Goal: Task Accomplishment & Management: Understand process/instructions

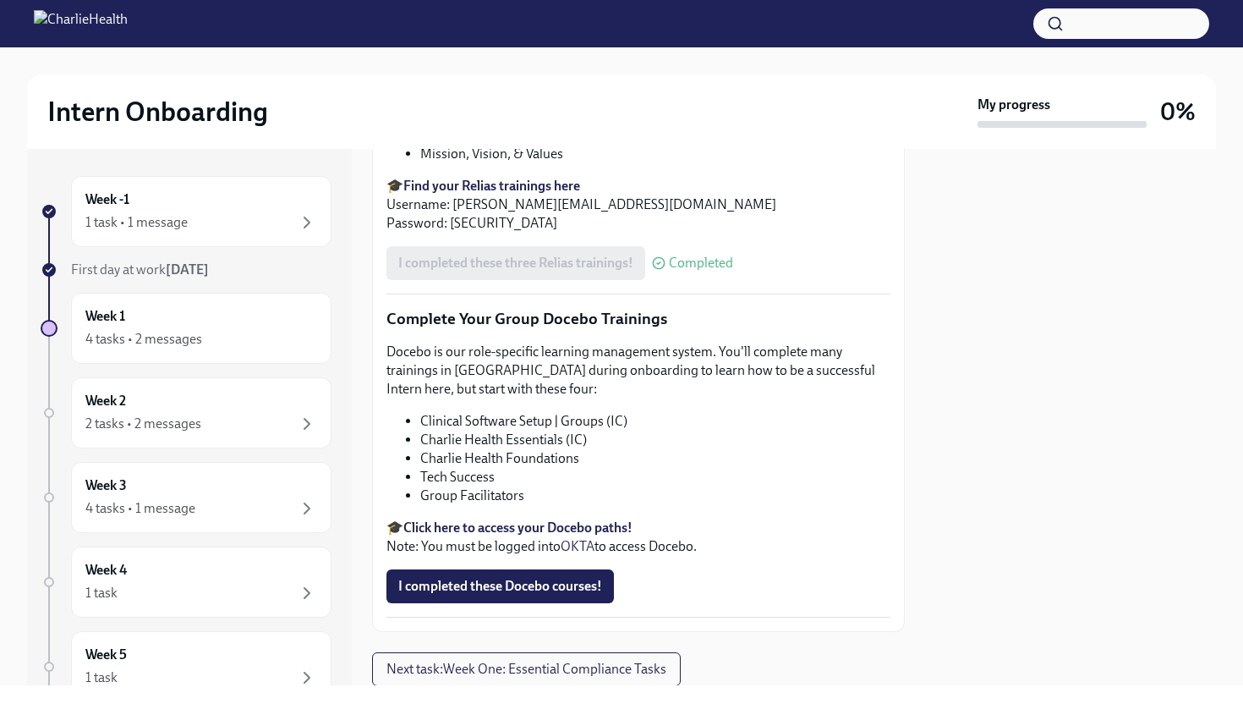
scroll to position [1965, 0]
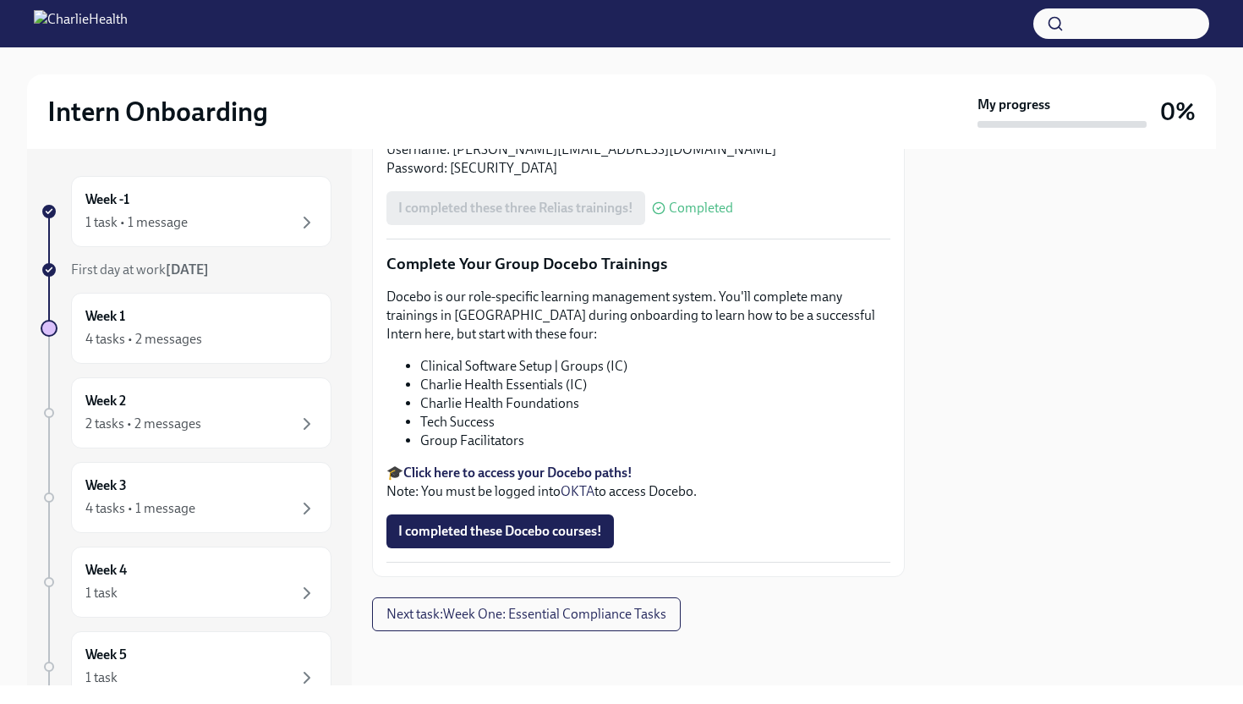
click at [550, 474] on strong "Click here to access your Docebo paths!" at bounding box center [517, 472] width 229 height 16
click at [529, 477] on strong "Click here to access your Docebo paths!" at bounding box center [517, 474] width 229 height 16
click at [567, 530] on span "I completed these Docebo courses!" at bounding box center [500, 532] width 204 height 17
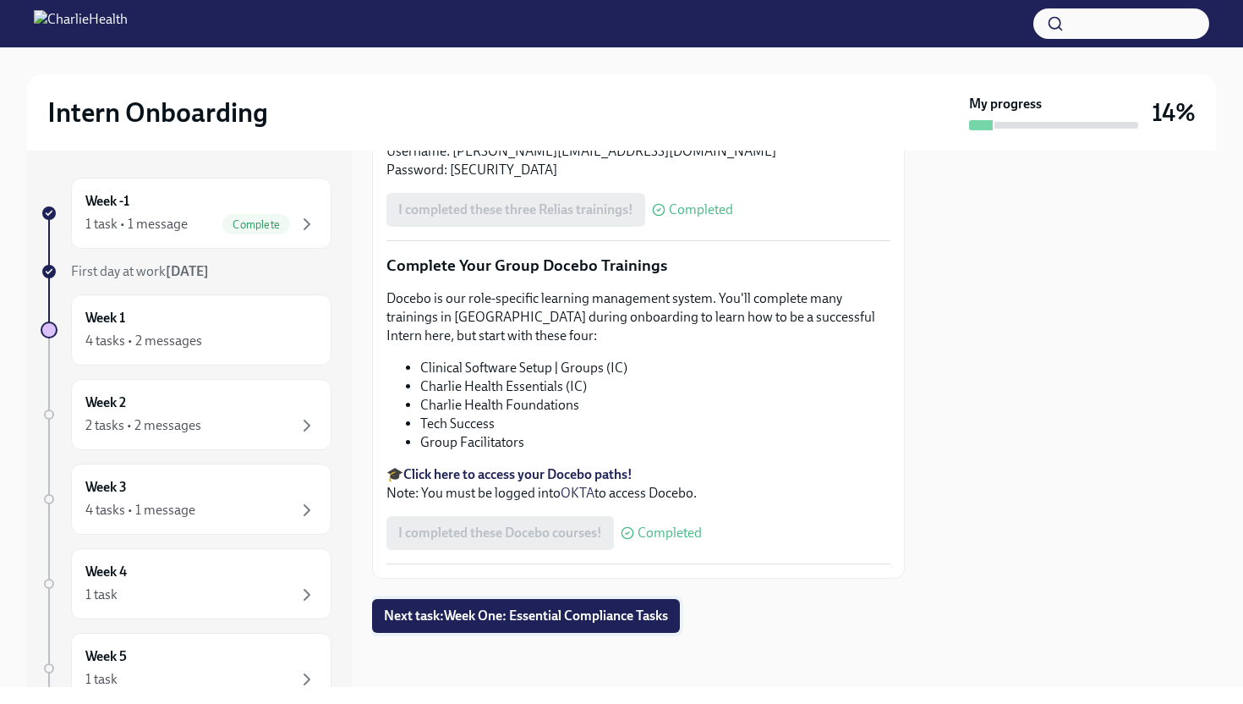
click at [557, 616] on span "Next task : Week One: Essential Compliance Tasks" at bounding box center [526, 615] width 284 height 17
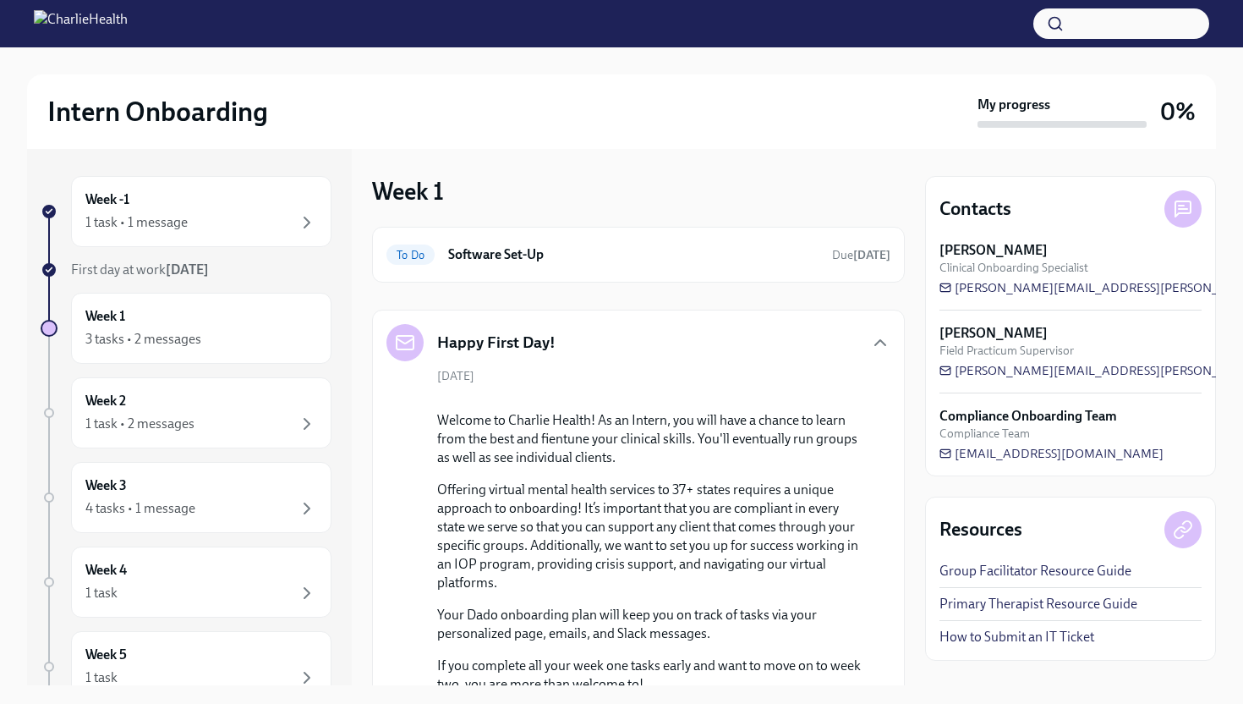
scroll to position [550, 0]
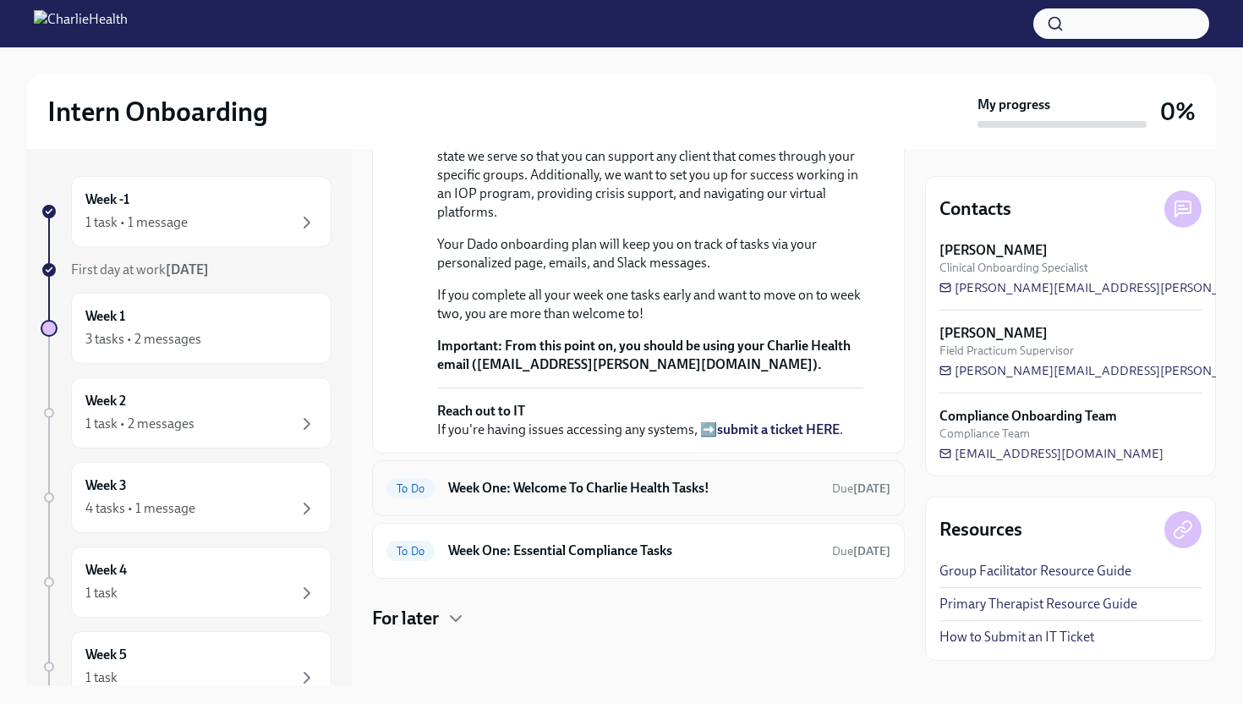
click at [491, 480] on h6 "Week One: Welcome To Charlie Health Tasks!" at bounding box center [633, 488] width 370 height 19
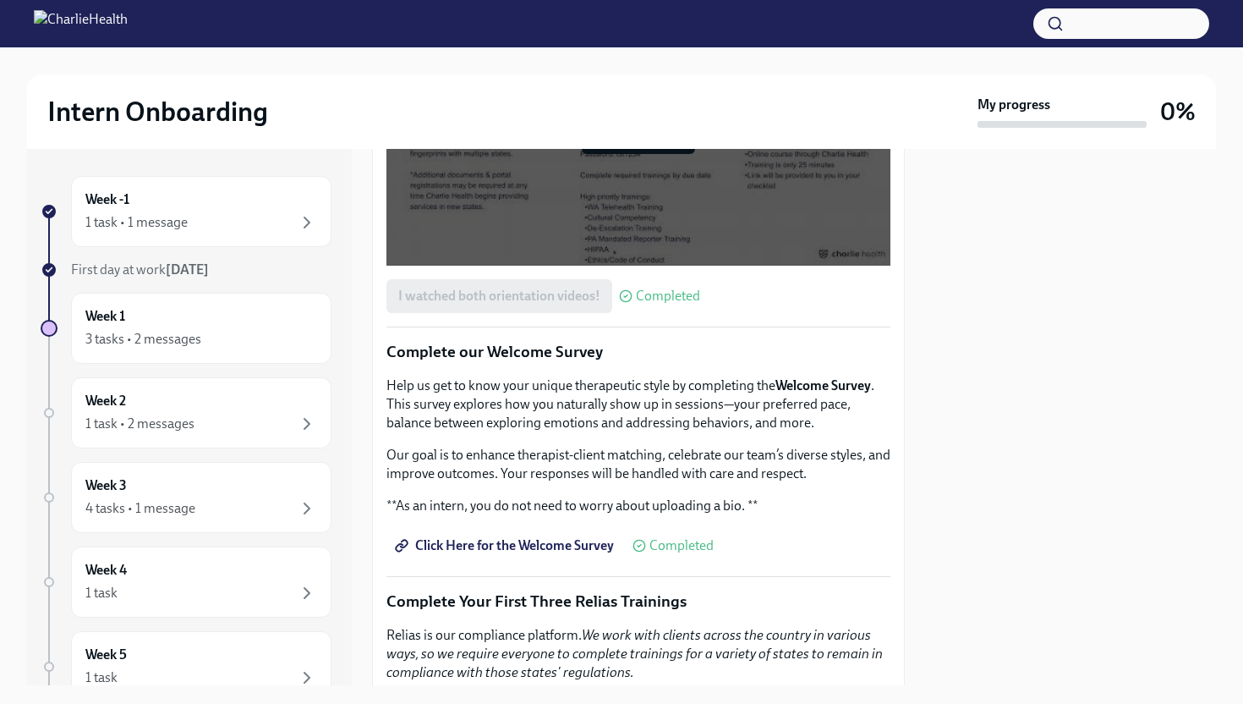
scroll to position [1965, 0]
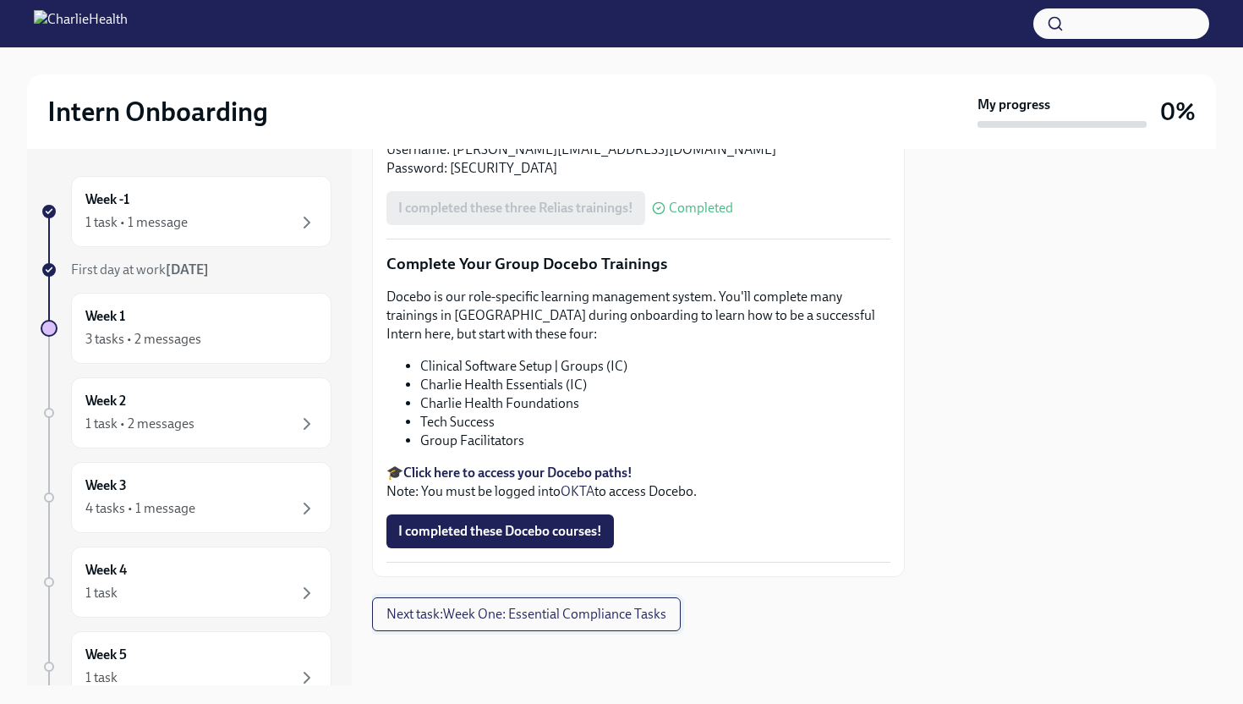
click at [506, 622] on span "Next task : Week One: Essential Compliance Tasks" at bounding box center [527, 614] width 280 height 17
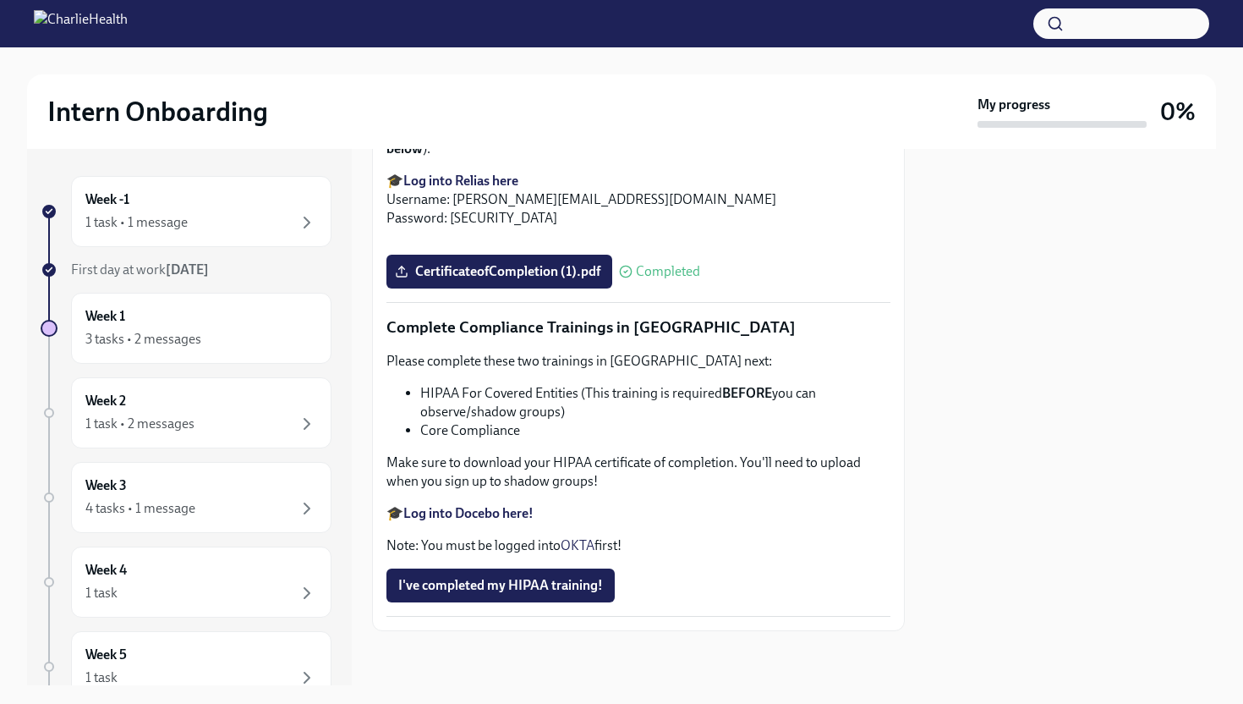
scroll to position [3848, 0]
click at [151, 580] on div "Week 4 1 task" at bounding box center [201, 582] width 232 height 42
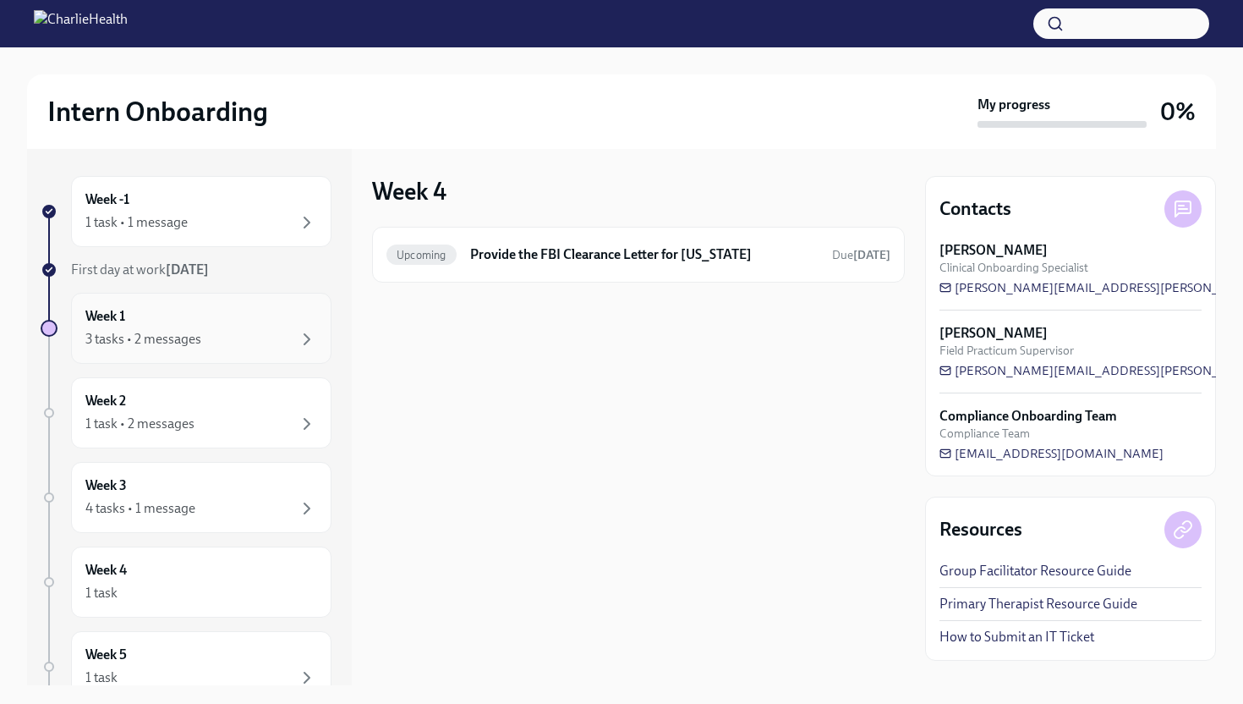
click at [216, 347] on div "3 tasks • 2 messages" at bounding box center [201, 339] width 232 height 20
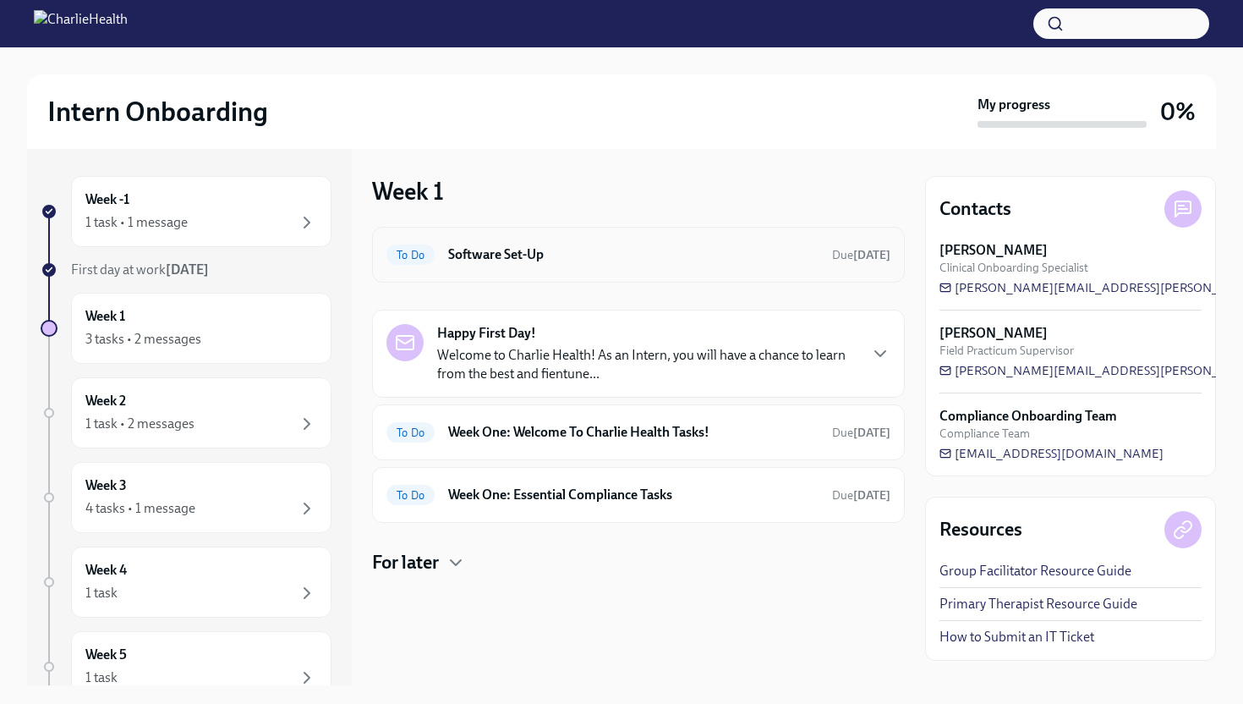
click at [530, 234] on div "To Do Software Set-Up Due [DATE]" at bounding box center [638, 255] width 533 height 56
click at [485, 265] on div "To Do Software Set-Up Due [DATE]" at bounding box center [639, 254] width 504 height 27
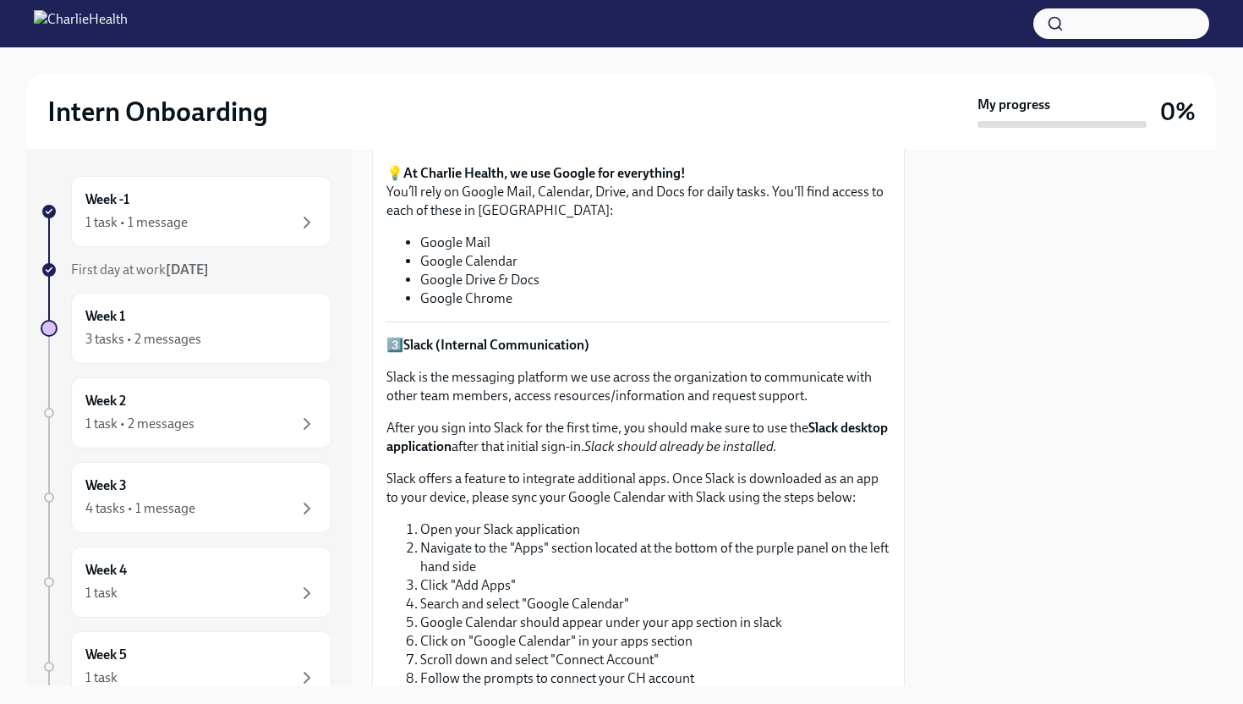
scroll to position [1185, 0]
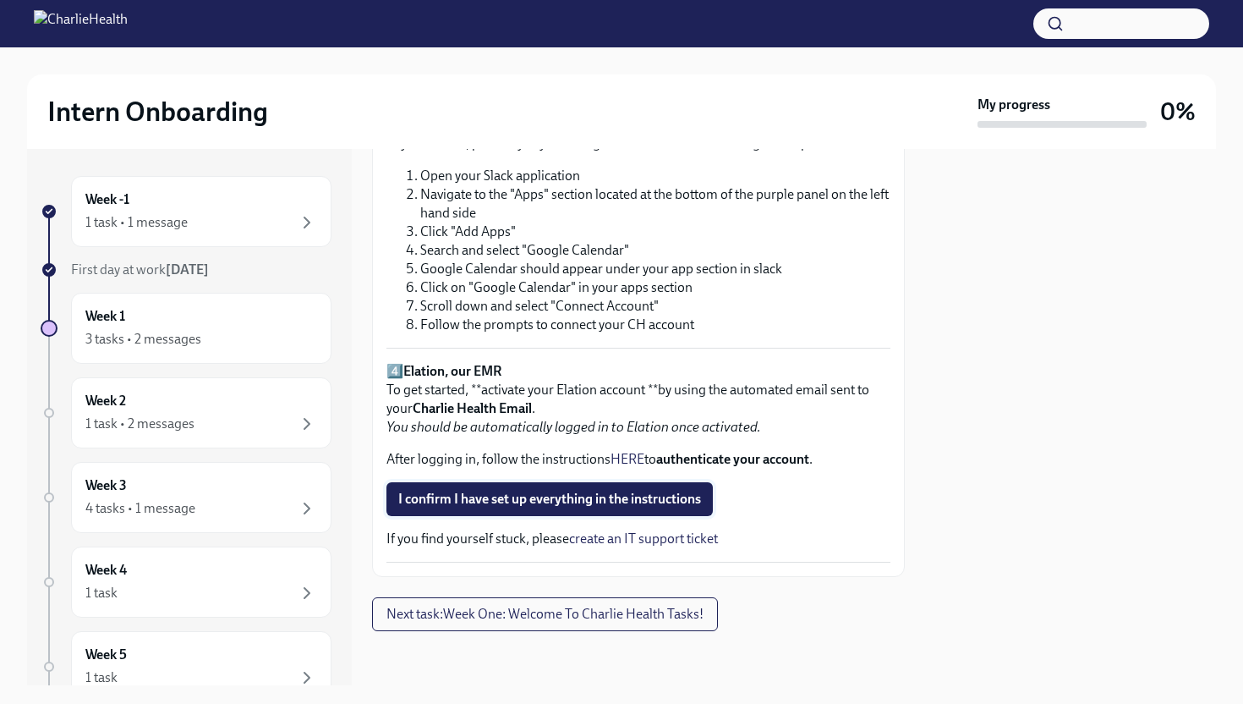
click at [476, 495] on span "I confirm I have set up everything in the instructions" at bounding box center [549, 499] width 303 height 17
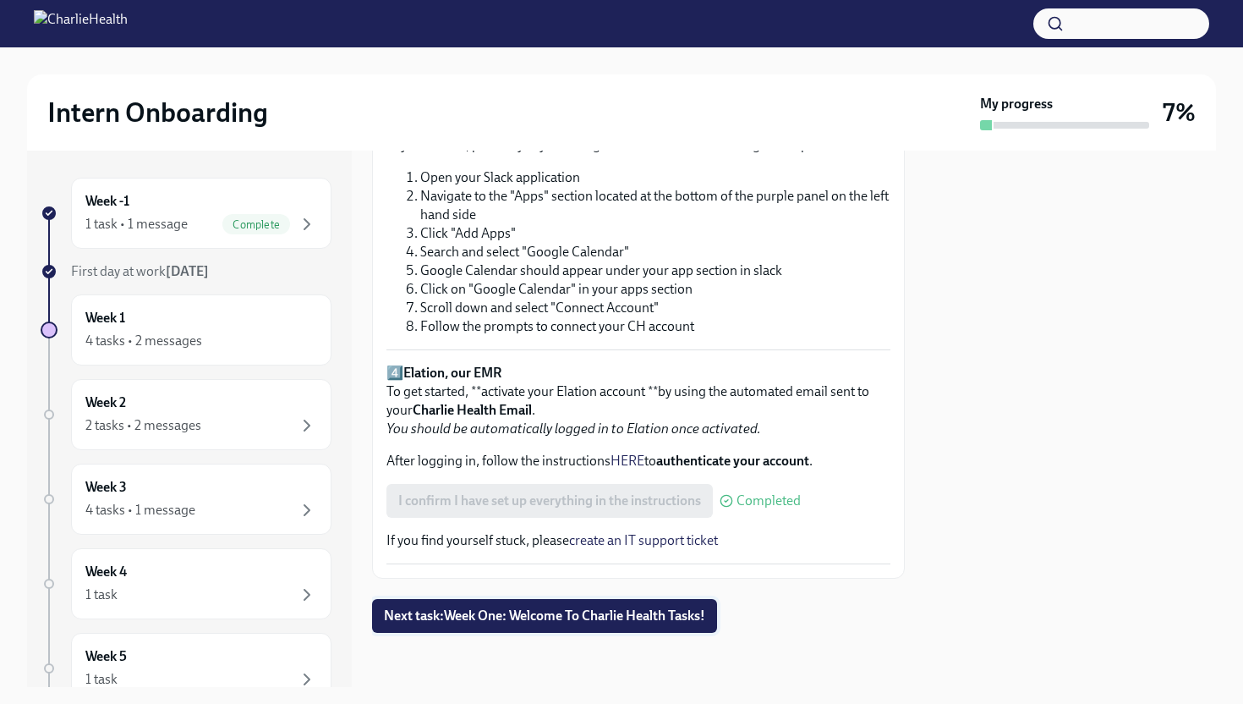
click at [486, 622] on span "Next task : Week One: Welcome To Charlie Health Tasks!" at bounding box center [544, 615] width 321 height 17
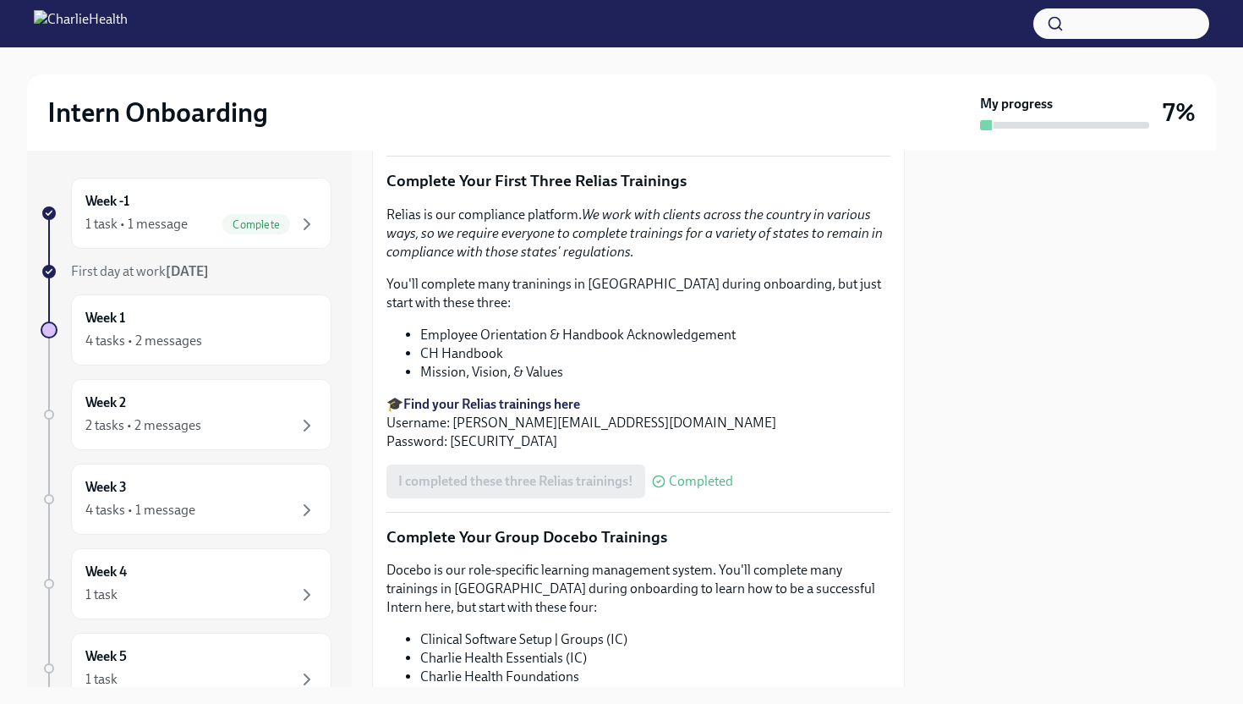
scroll to position [1965, 0]
